Goal: Task Accomplishment & Management: Use online tool/utility

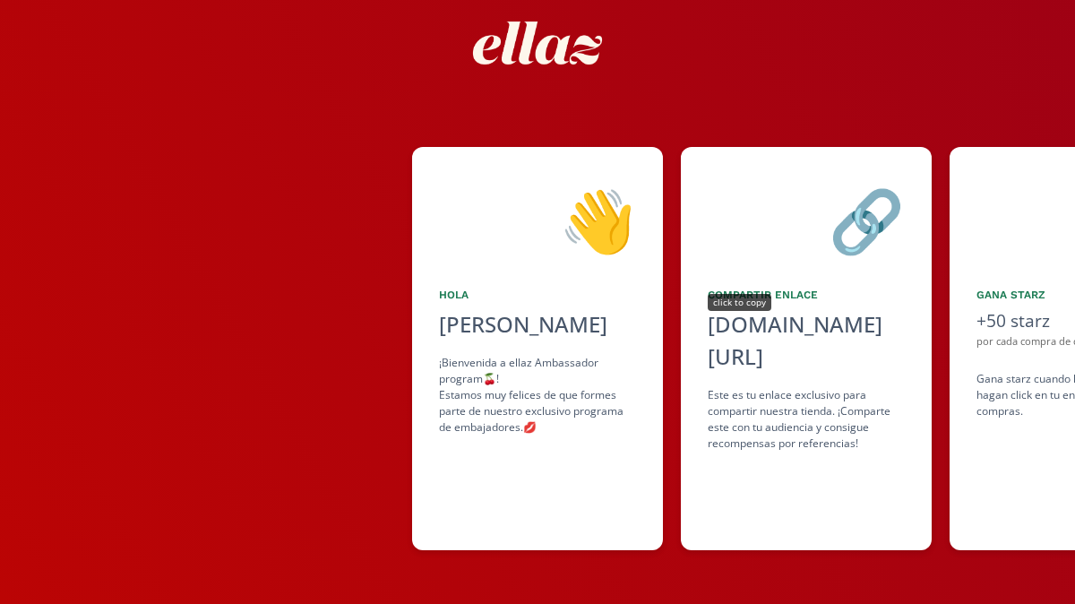
click at [744, 302] on div "click to copy" at bounding box center [740, 302] width 64 height 17
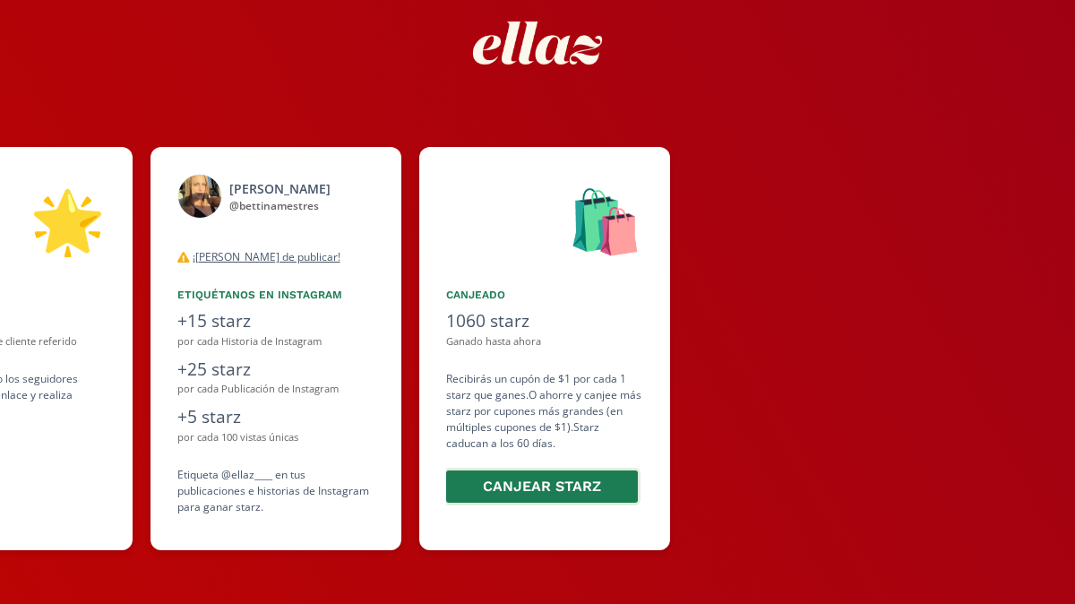
scroll to position [0, 1075]
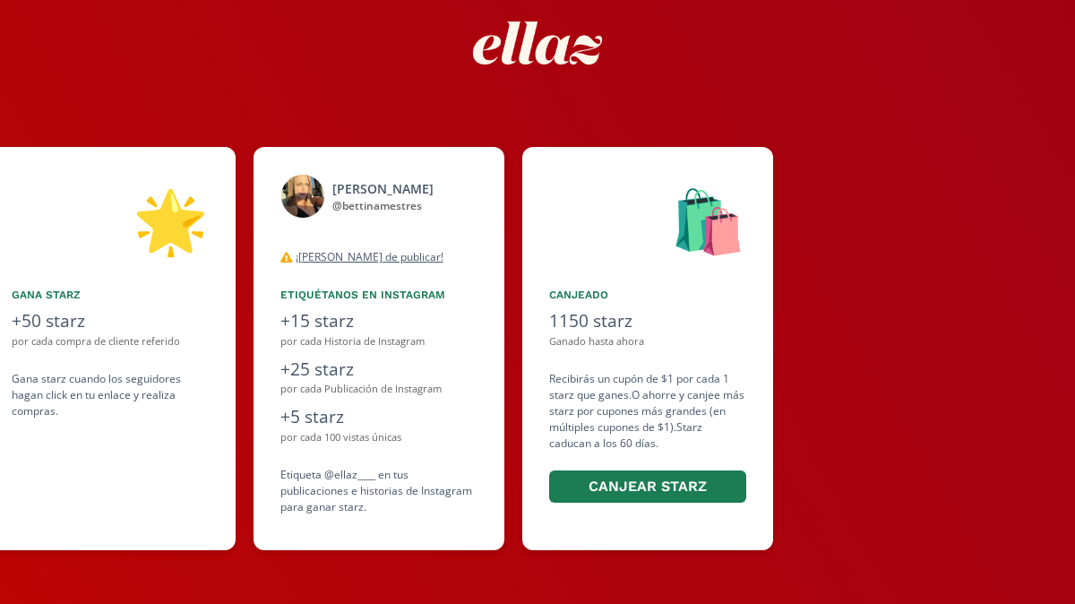
scroll to position [0, 1075]
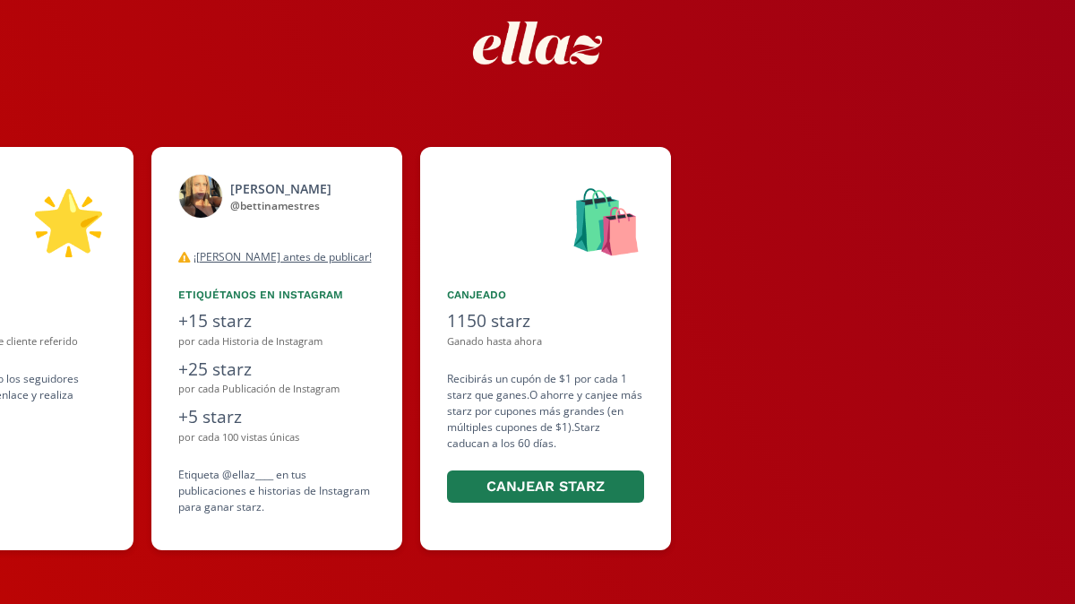
scroll to position [0, 1075]
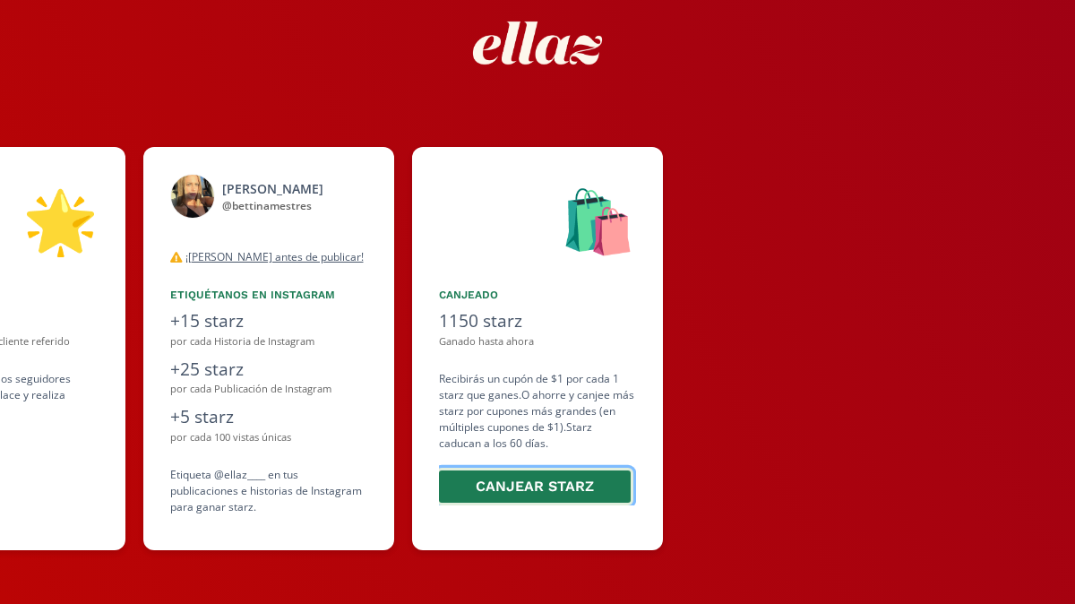
click at [545, 493] on button "Canjear starz" at bounding box center [534, 487] width 197 height 39
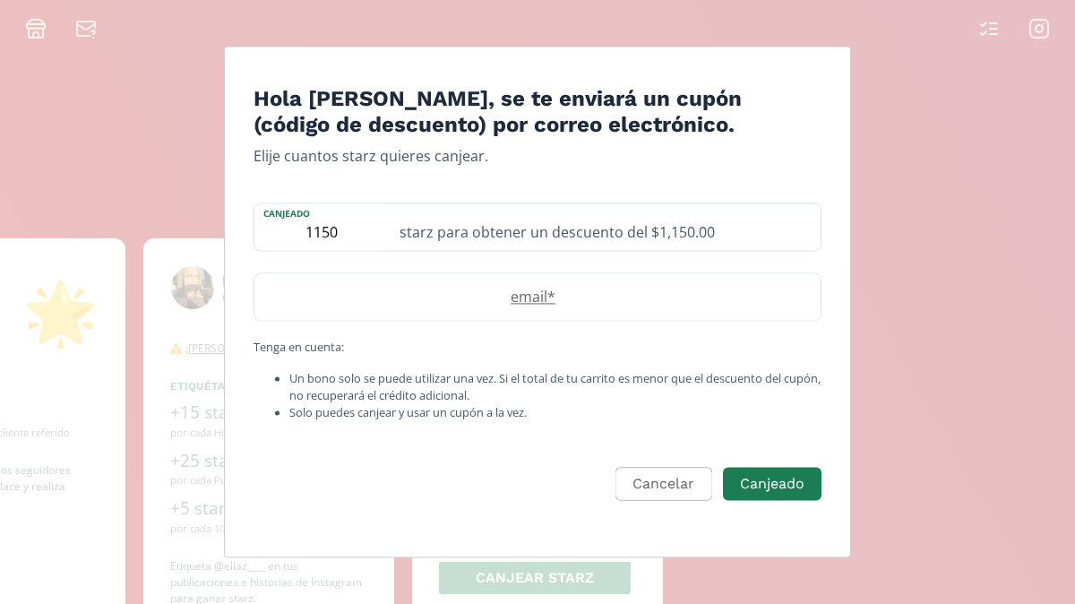
scroll to position [0, 0]
click at [349, 220] on input "1150" at bounding box center [322, 226] width 134 height 47
type input "1078"
click at [548, 297] on label "email *" at bounding box center [529, 297] width 548 height 22
type input "bettinam2008@hotmail.com"
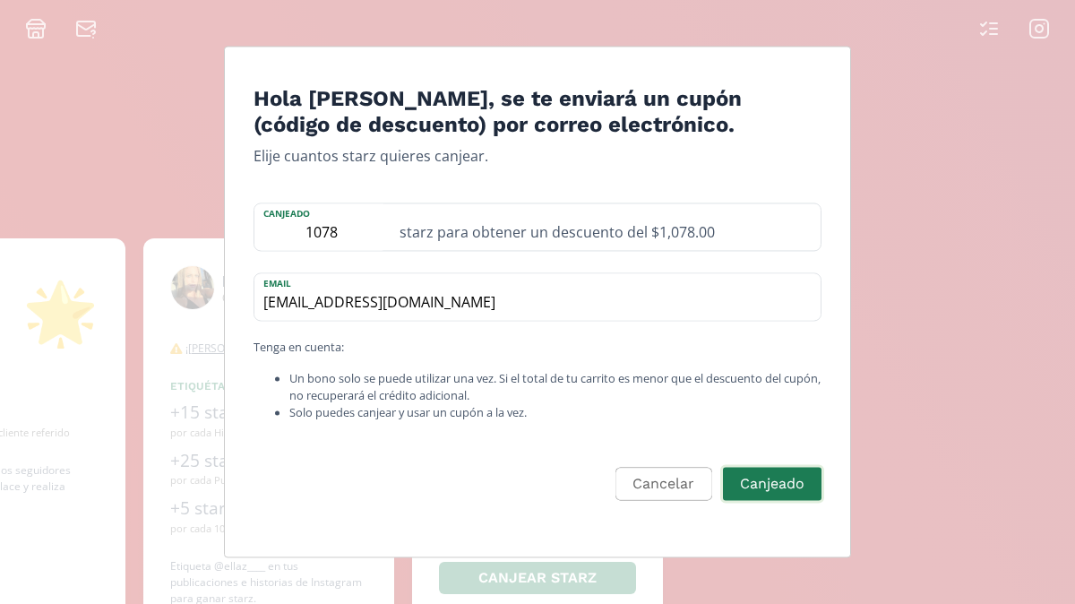
click at [760, 479] on button "Canjeado" at bounding box center [773, 484] width 104 height 39
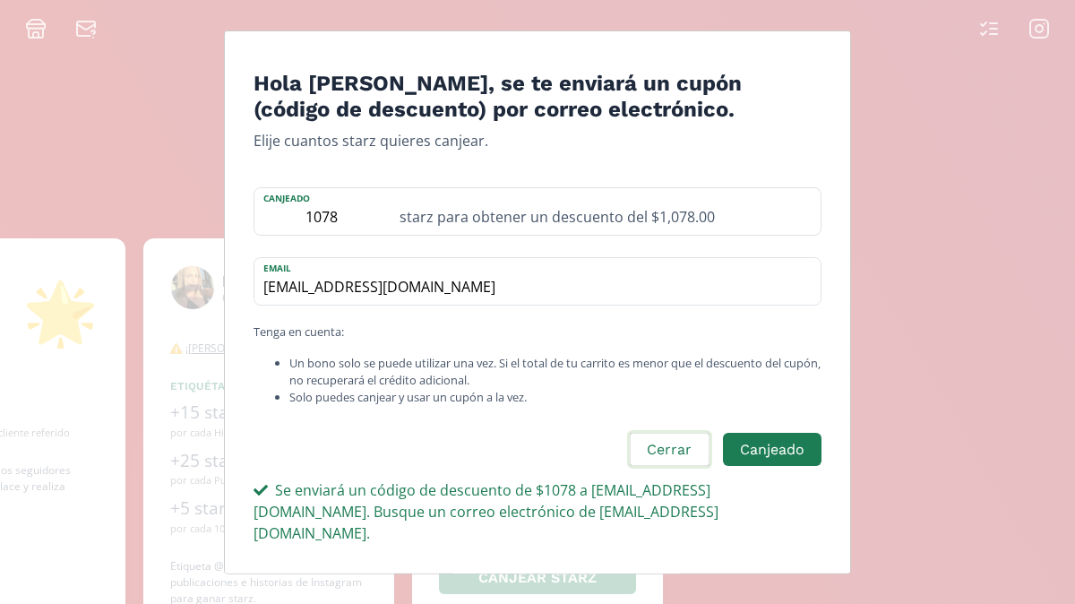
click at [683, 470] on button "Cerrar" at bounding box center [669, 450] width 84 height 39
